Goal: Information Seeking & Learning: Check status

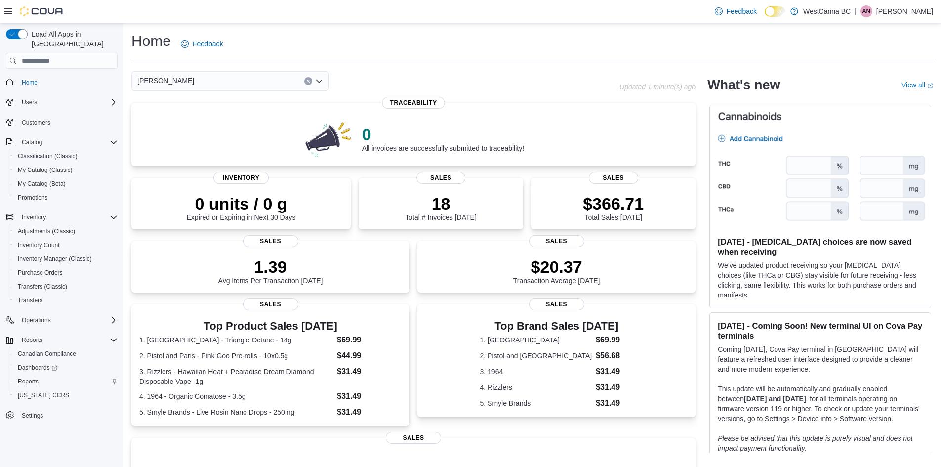
click at [66, 375] on div "Reports" at bounding box center [66, 381] width 104 height 12
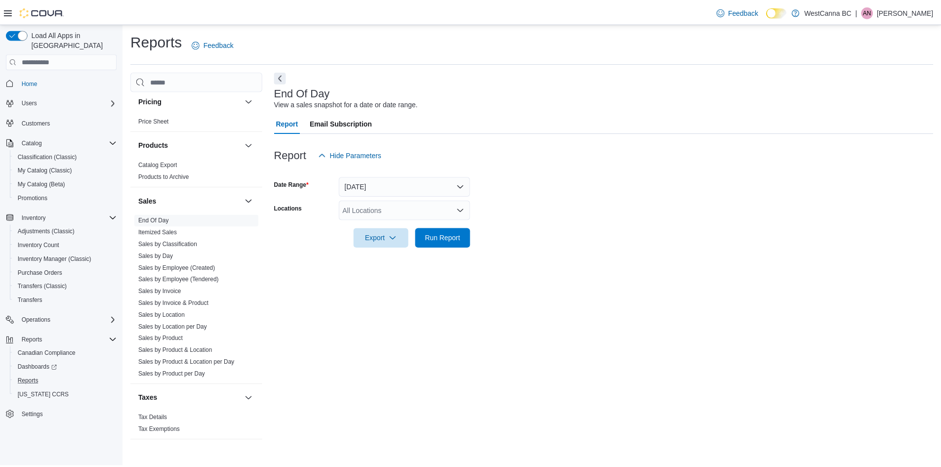
scroll to position [555, 0]
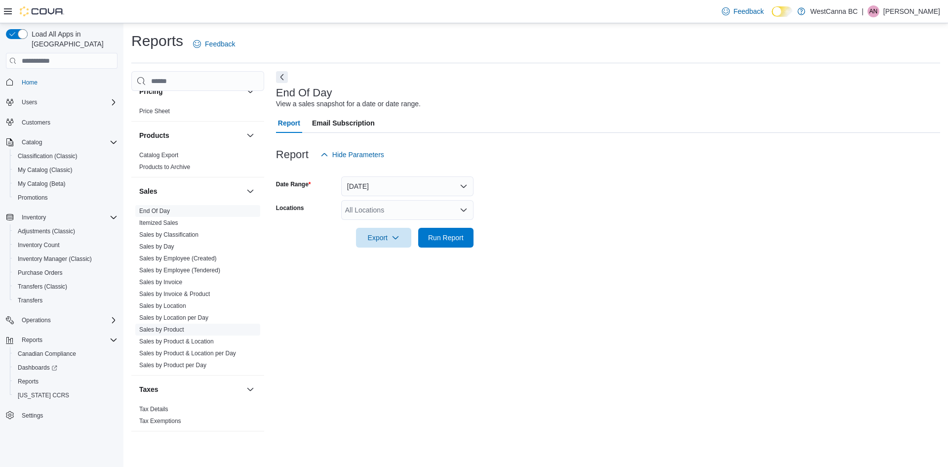
click at [176, 327] on link "Sales by Product" at bounding box center [161, 329] width 45 height 7
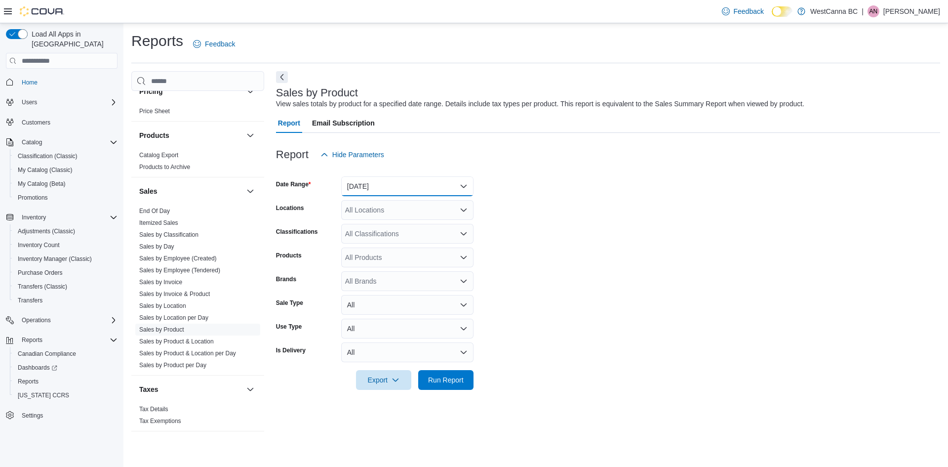
drag, startPoint x: 411, startPoint y: 179, endPoint x: 413, endPoint y: 186, distance: 7.2
click at [413, 176] on button "[DATE]" at bounding box center [407, 186] width 132 height 20
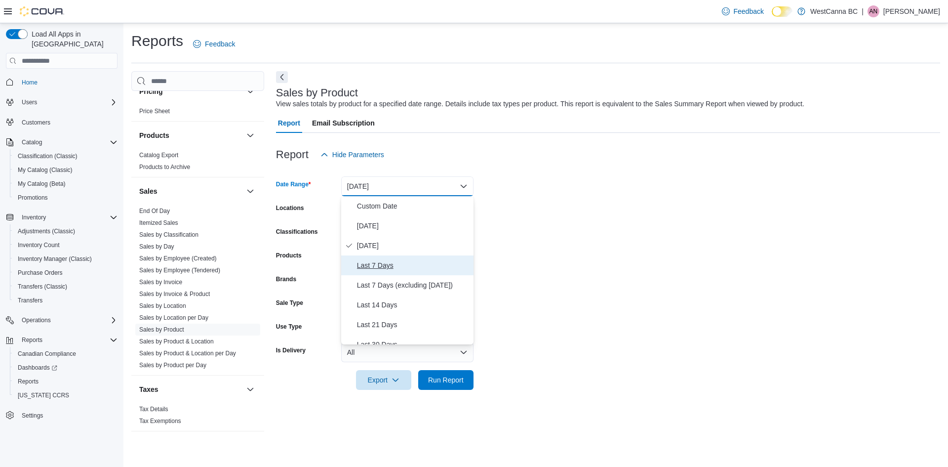
click at [398, 264] on span "Last 7 Days" at bounding box center [413, 265] width 113 height 12
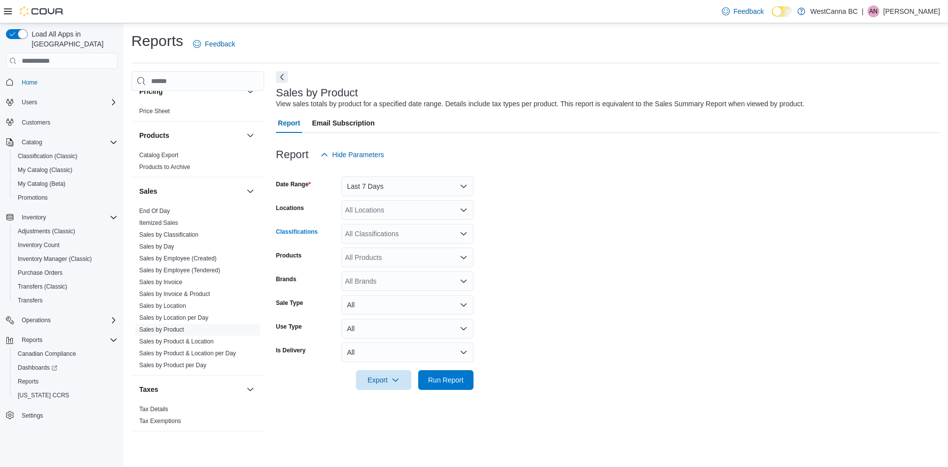
click at [391, 229] on div "All Classifications" at bounding box center [407, 234] width 132 height 20
click at [430, 275] on div "Pre-Rolls" at bounding box center [407, 279] width 121 height 10
click at [502, 267] on form "Date Range Last 7 Days Locations All Locations Classifications Pre-Rolls Produc…" at bounding box center [608, 276] width 664 height 225
click at [437, 382] on span "Run Report" at bounding box center [446, 379] width 36 height 10
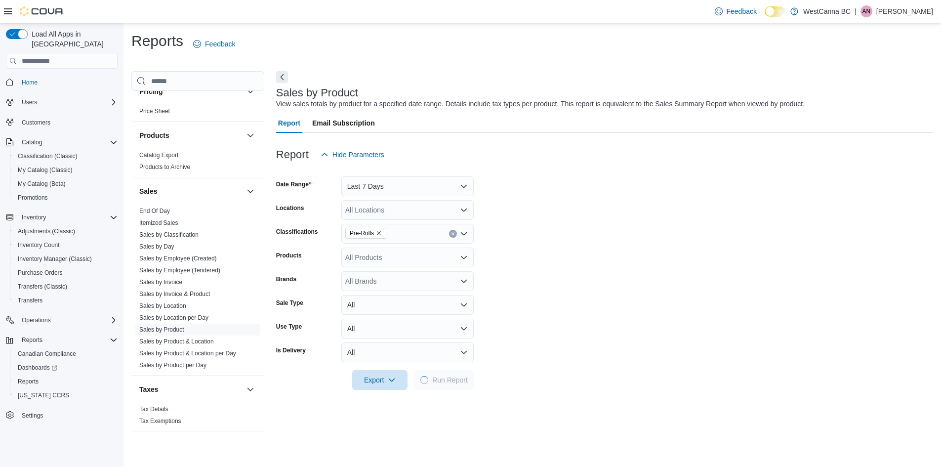
click at [372, 287] on div "All Brands" at bounding box center [407, 281] width 132 height 20
type input "******"
click at [394, 307] on span "Pistol and [GEOGRAPHIC_DATA]" at bounding box center [407, 312] width 121 height 10
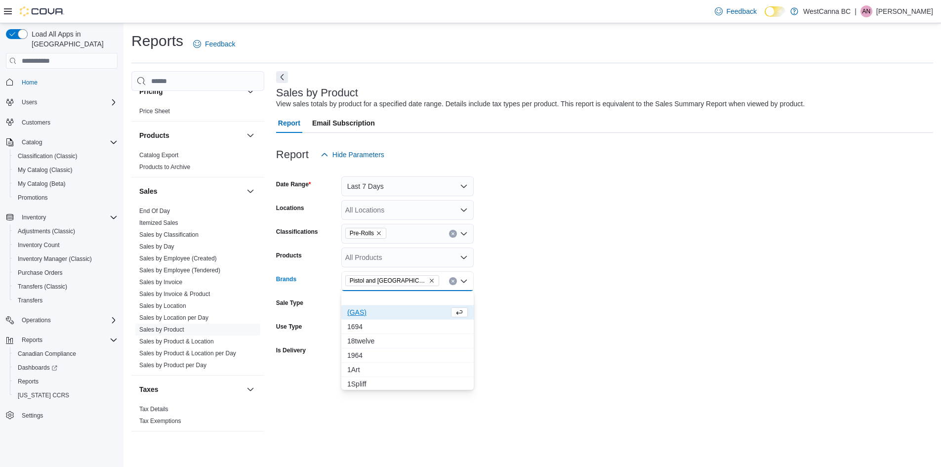
click at [594, 265] on form "Date Range Last 7 Days Locations All Locations Classifications Pre-Rolls Produc…" at bounding box center [604, 276] width 657 height 225
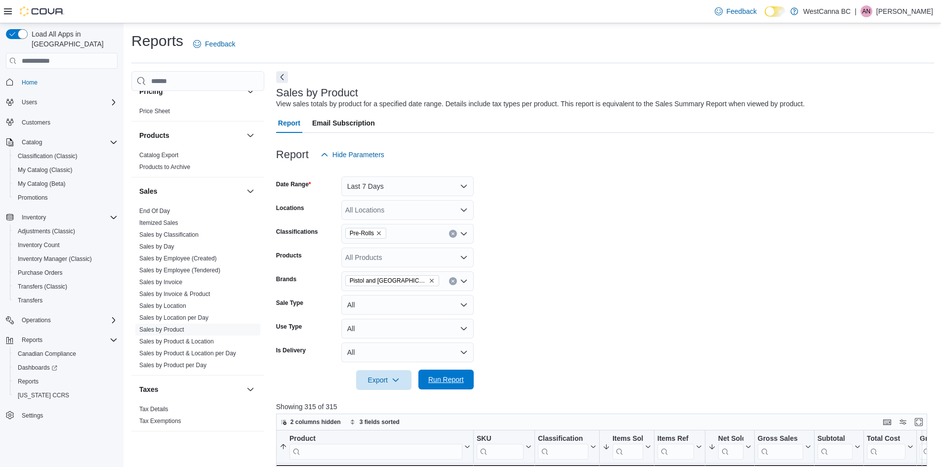
click at [438, 379] on span "Run Report" at bounding box center [446, 379] width 36 height 10
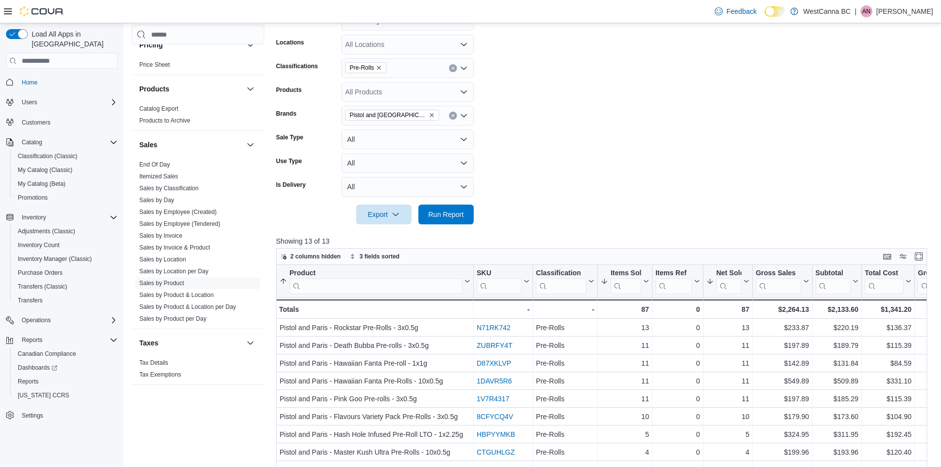
scroll to position [130, 0]
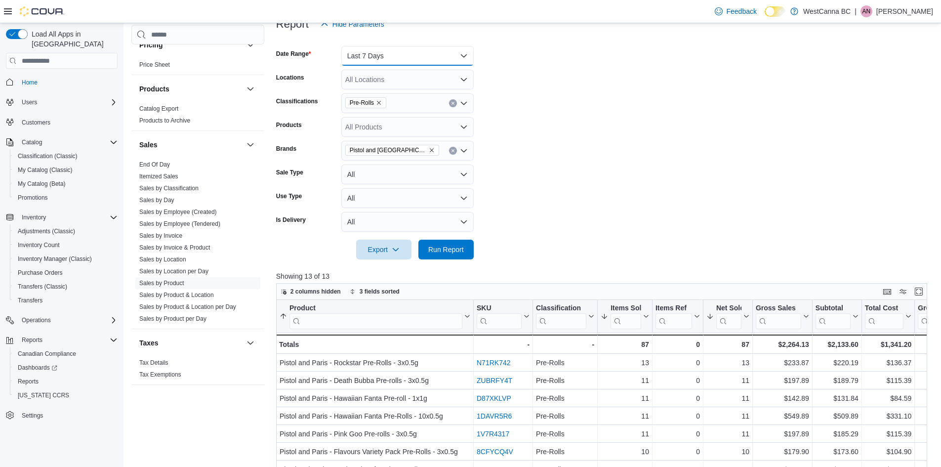
click at [383, 62] on button "Last 7 Days" at bounding box center [407, 56] width 132 height 20
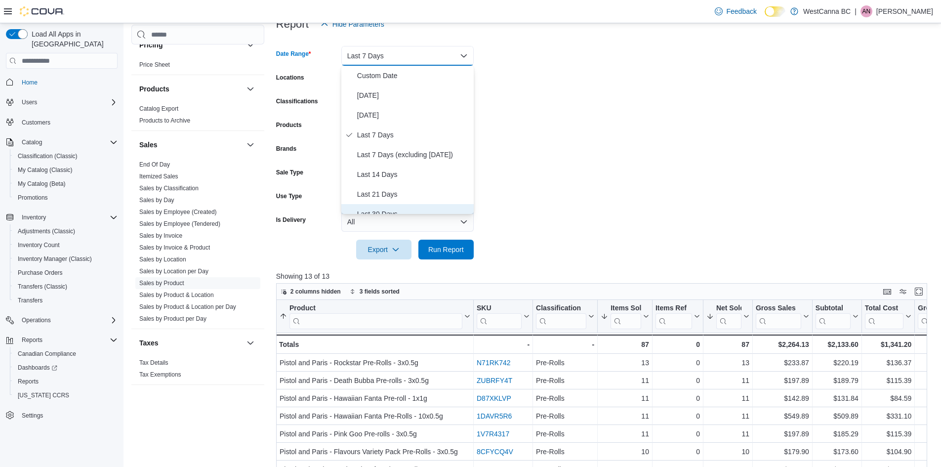
click at [390, 209] on span "Last 30 Days" at bounding box center [413, 214] width 113 height 12
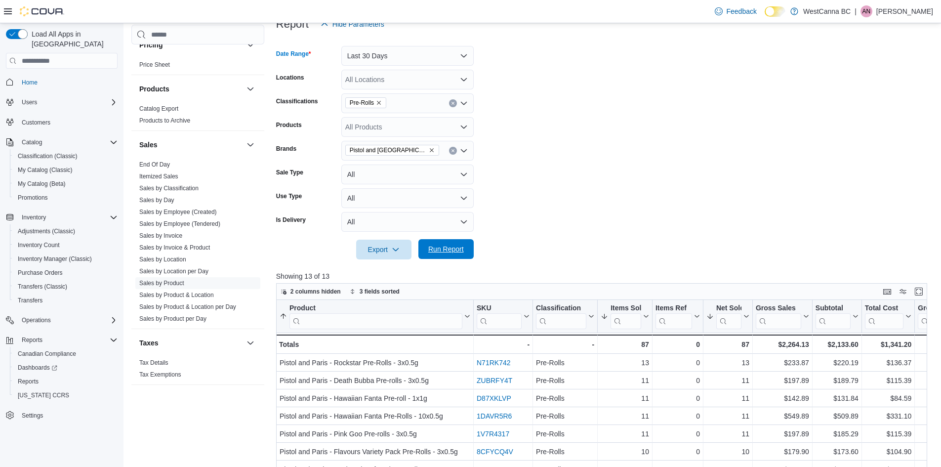
click at [432, 244] on span "Run Report" at bounding box center [445, 249] width 43 height 20
